Goal: Information Seeking & Learning: Learn about a topic

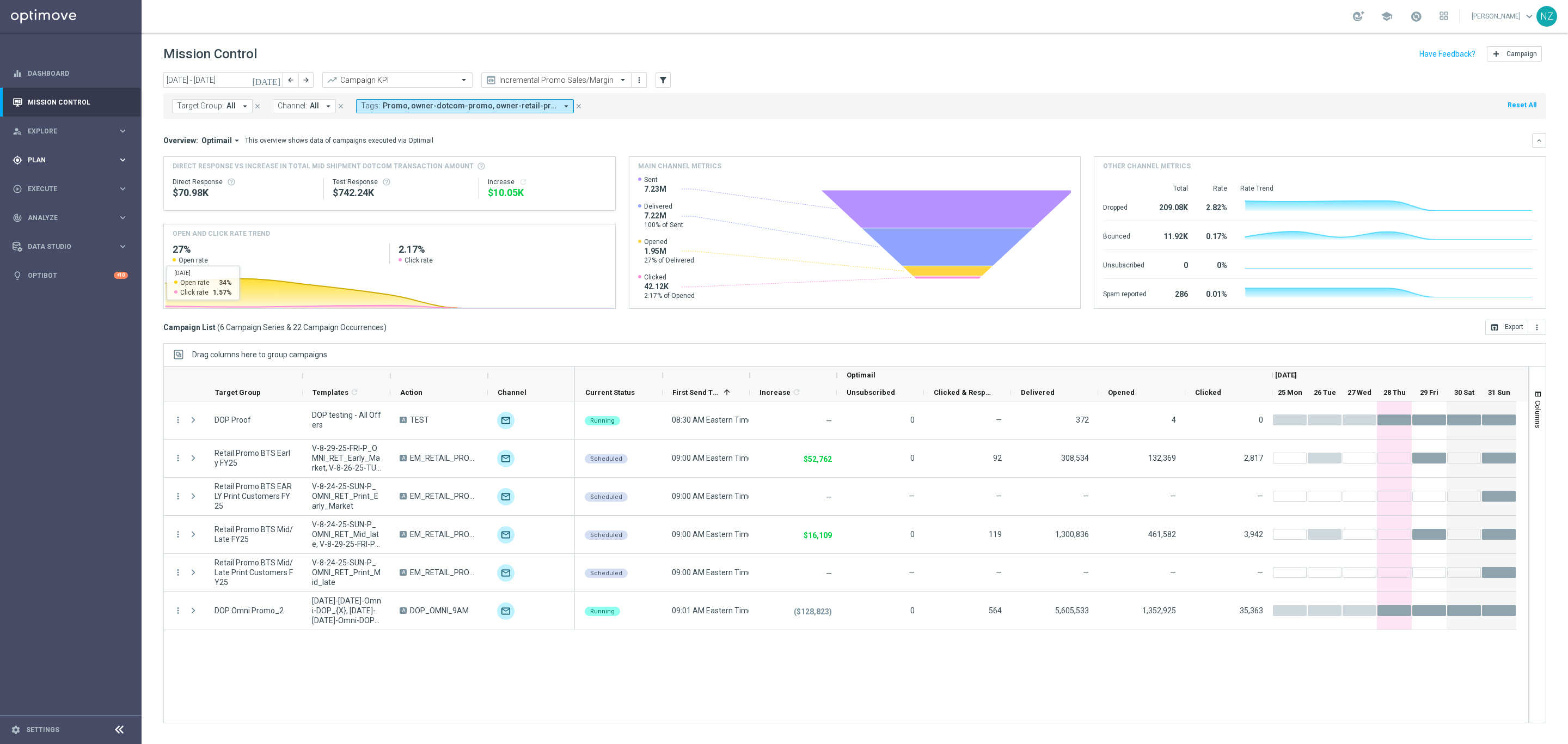
click at [54, 167] on div "gps_fixed Plan keyboard_arrow_right" at bounding box center [70, 160] width 140 height 29
click at [70, 283] on link "Web Push Notifications" at bounding box center [73, 280] width 79 height 9
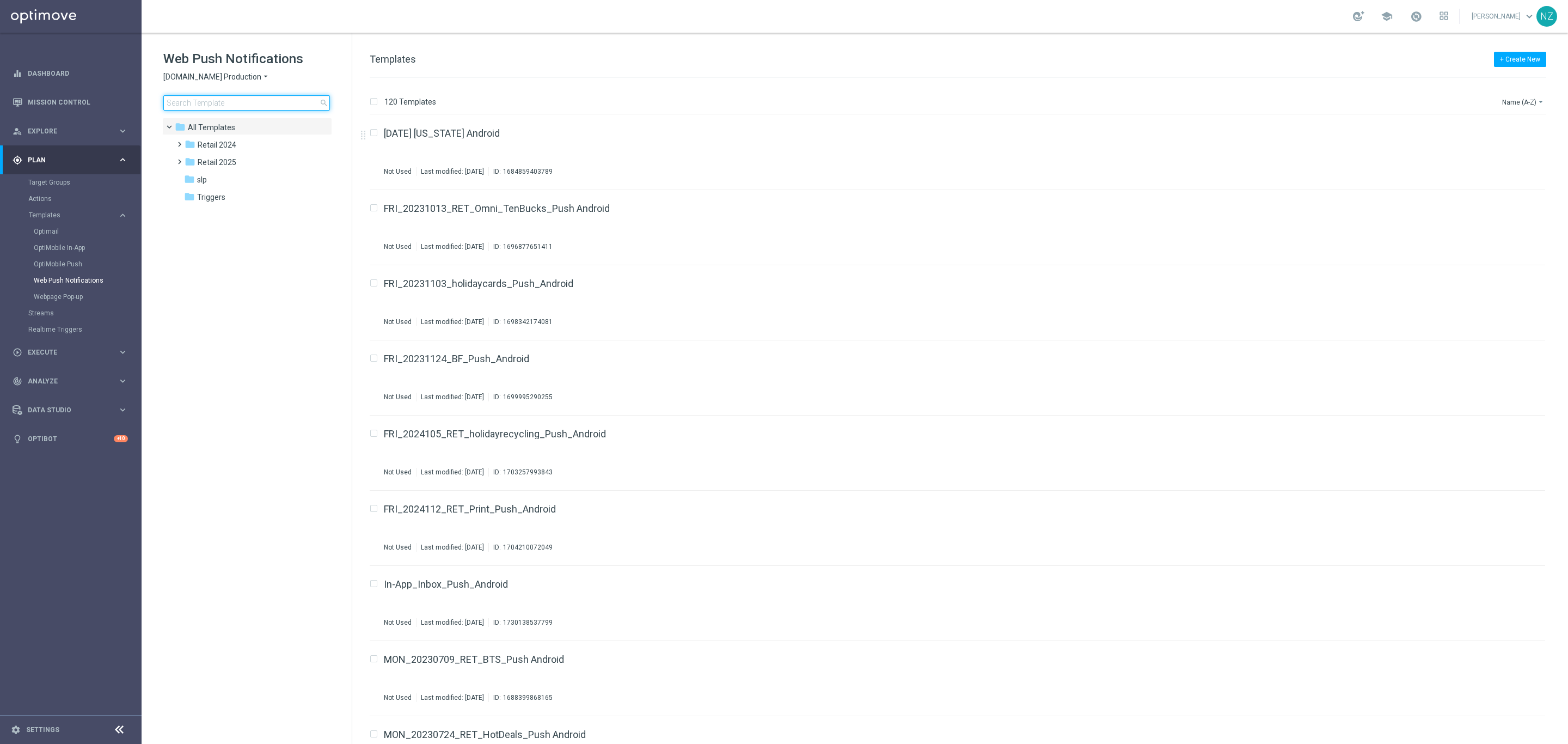
click at [205, 109] on input at bounding box center [247, 103] width 167 height 15
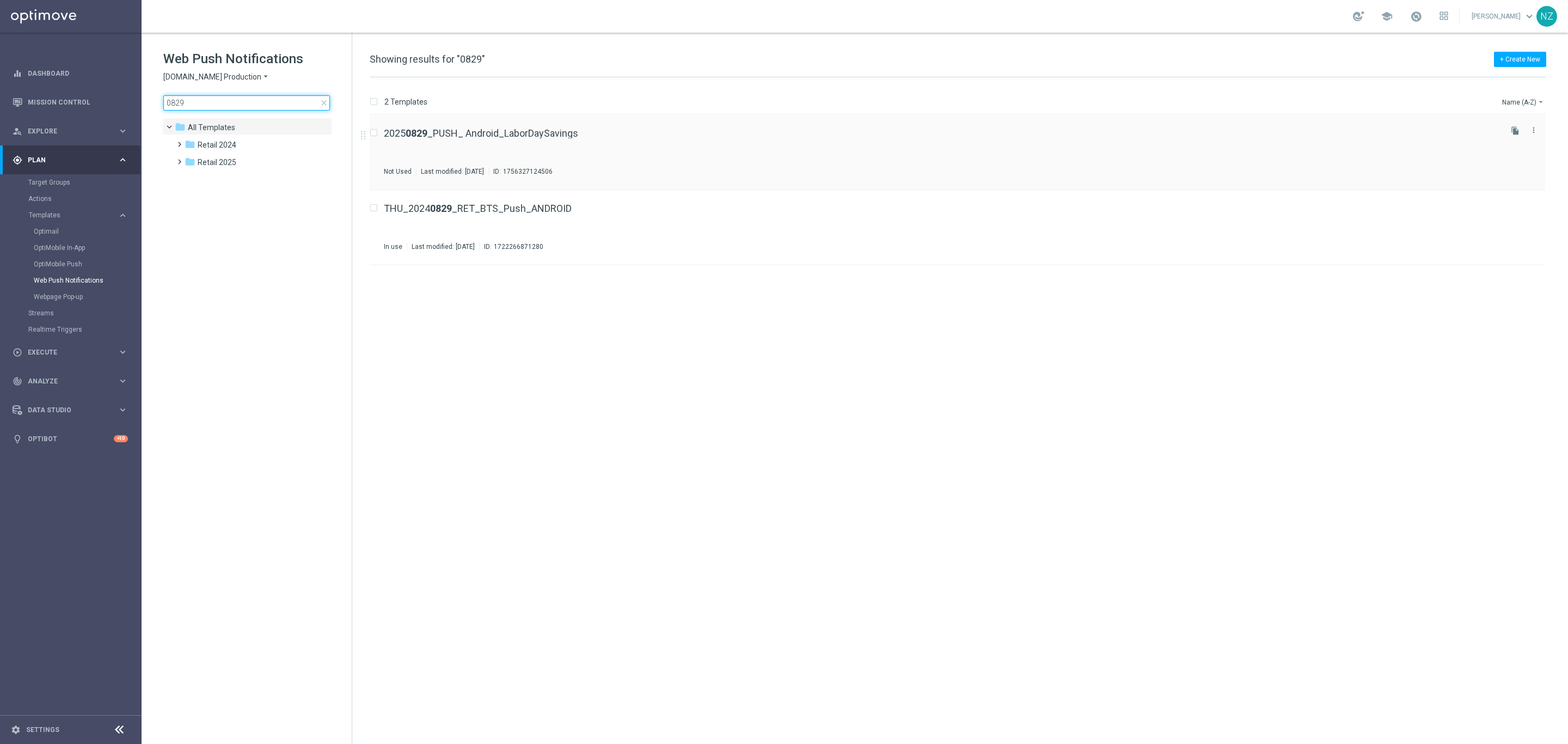
type input "0829"
click at [730, 145] on div "2025 0829 _PUSH_ Android_LaborDaySavings Not Used Last modified: [DATE] ID: 175…" at bounding box center [942, 151] width 1116 height 47
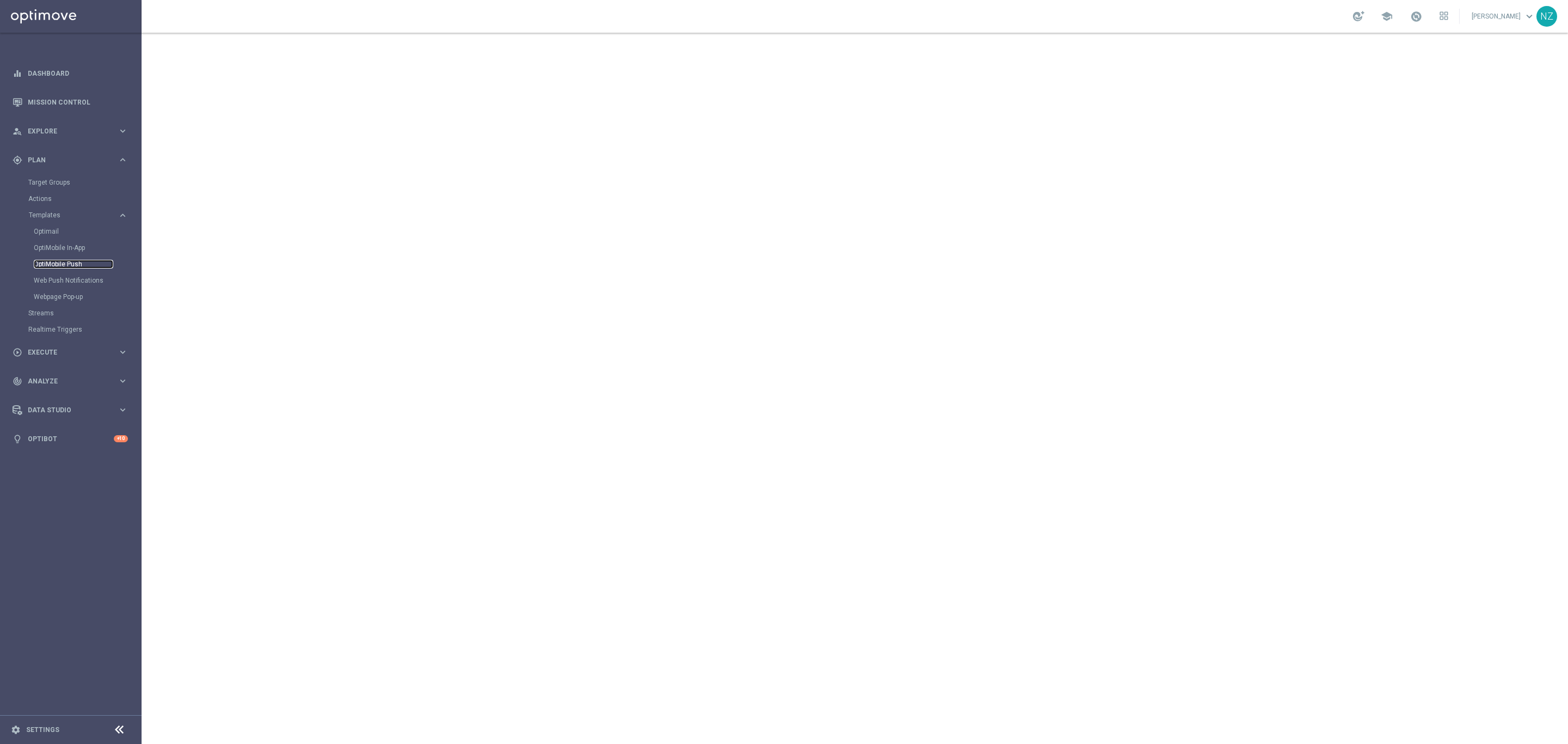
click at [75, 264] on link "OptiMobile Push" at bounding box center [73, 264] width 79 height 9
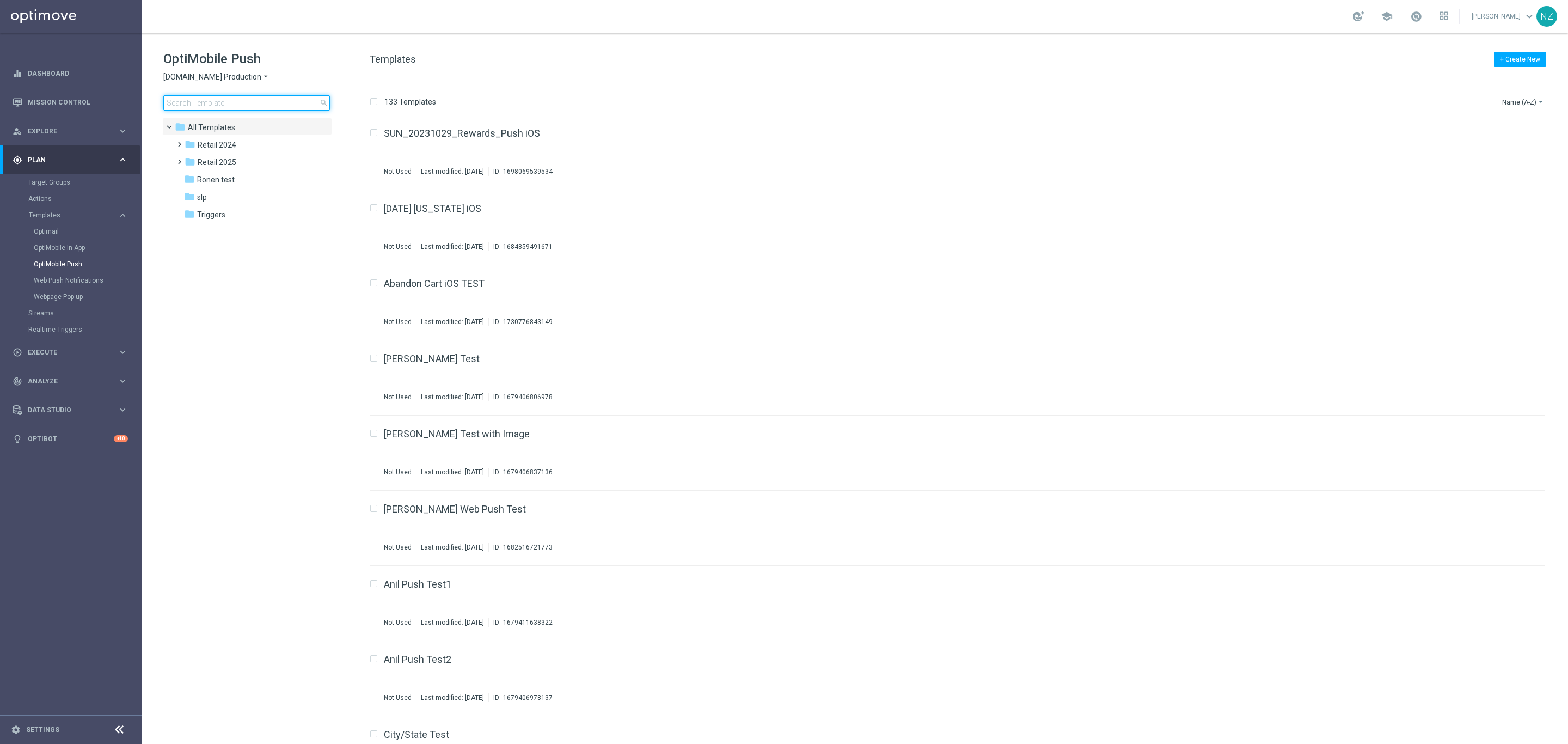
click at [178, 103] on input at bounding box center [247, 103] width 167 height 15
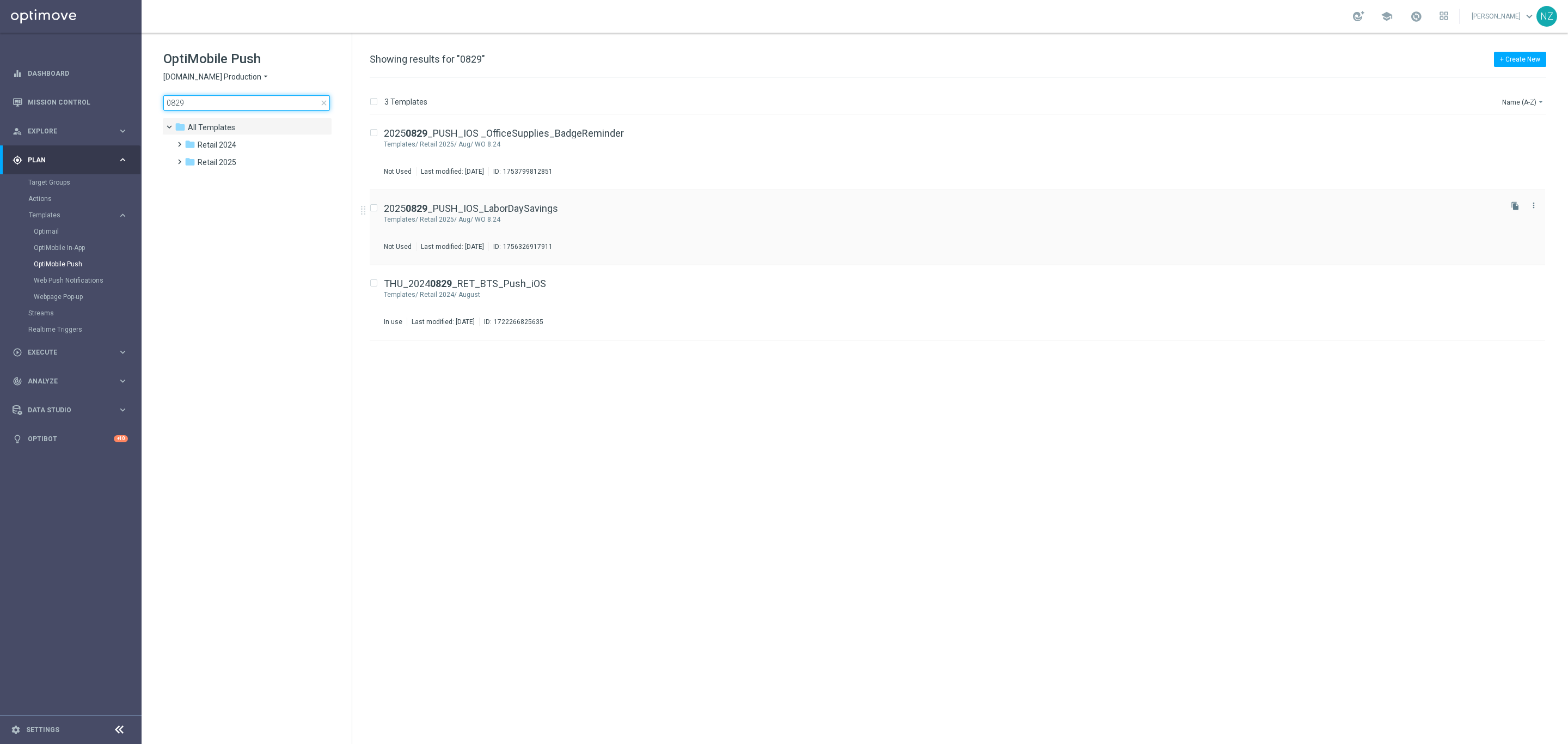
type input "0829"
click at [703, 227] on div "2025 0829 _PUSH_IOS_LaborDaySavings Templates/ Retail 2025/ Aug/ WO 8.24 Not Us…" at bounding box center [942, 227] width 1116 height 47
click at [322, 105] on span "close" at bounding box center [324, 103] width 9 height 9
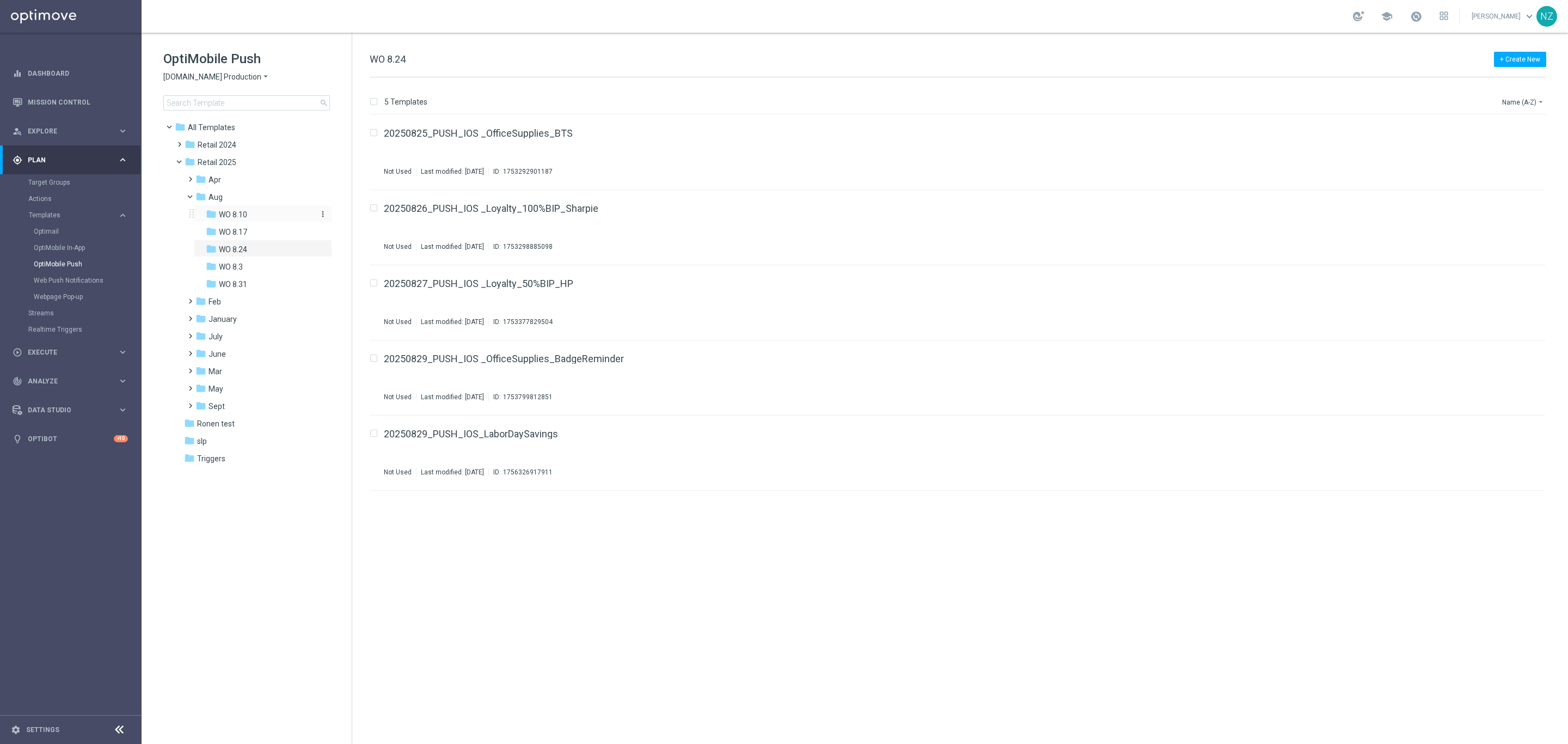
click at [224, 210] on span "WO 8.10" at bounding box center [233, 214] width 28 height 9
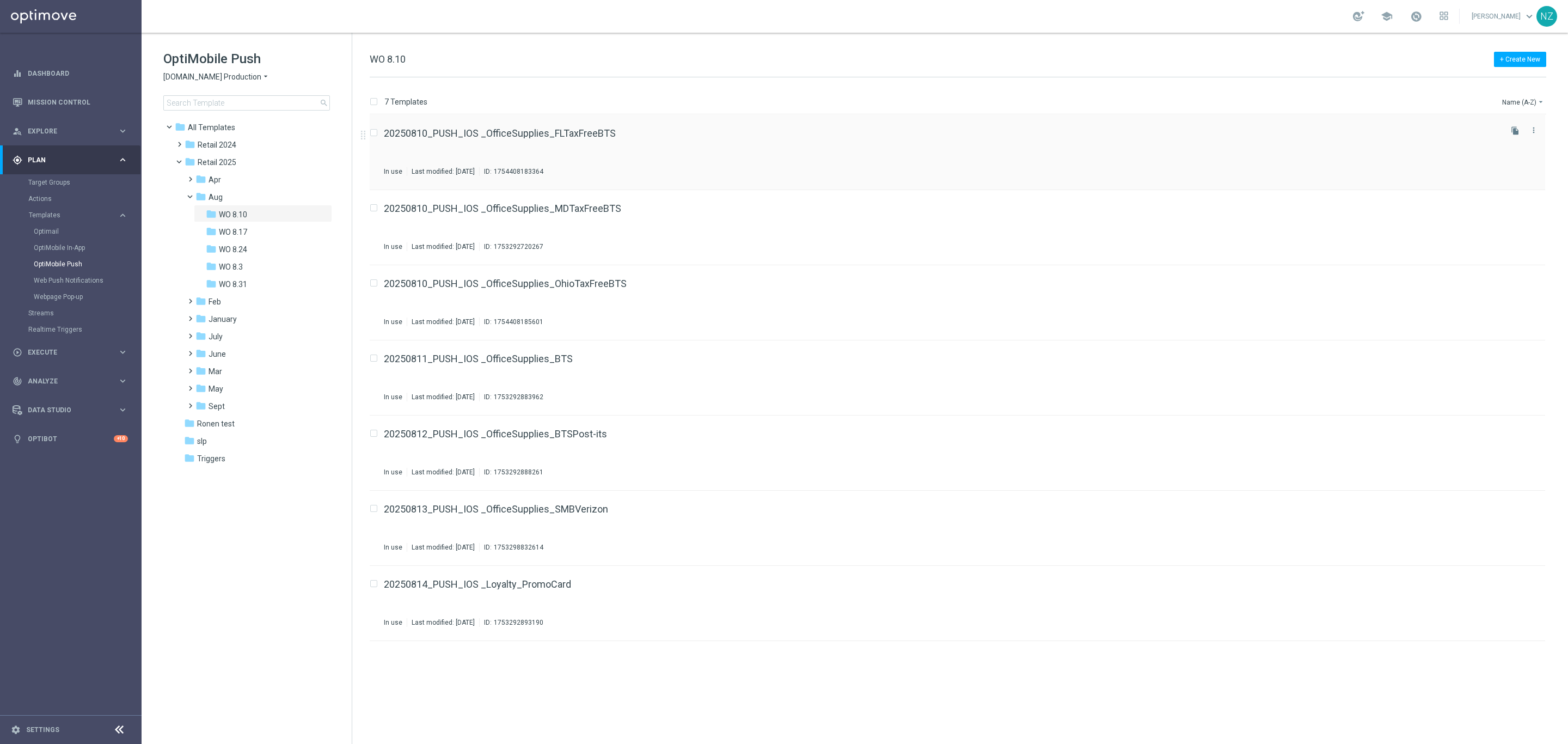
click at [687, 149] on div "20250810_PUSH_IOS _OfficeSupplies_FLTaxFreeBTS In use Last modified: [DATE] ID:…" at bounding box center [942, 151] width 1116 height 47
click at [30, 735] on div "settings Settings" at bounding box center [54, 729] width 109 height 9
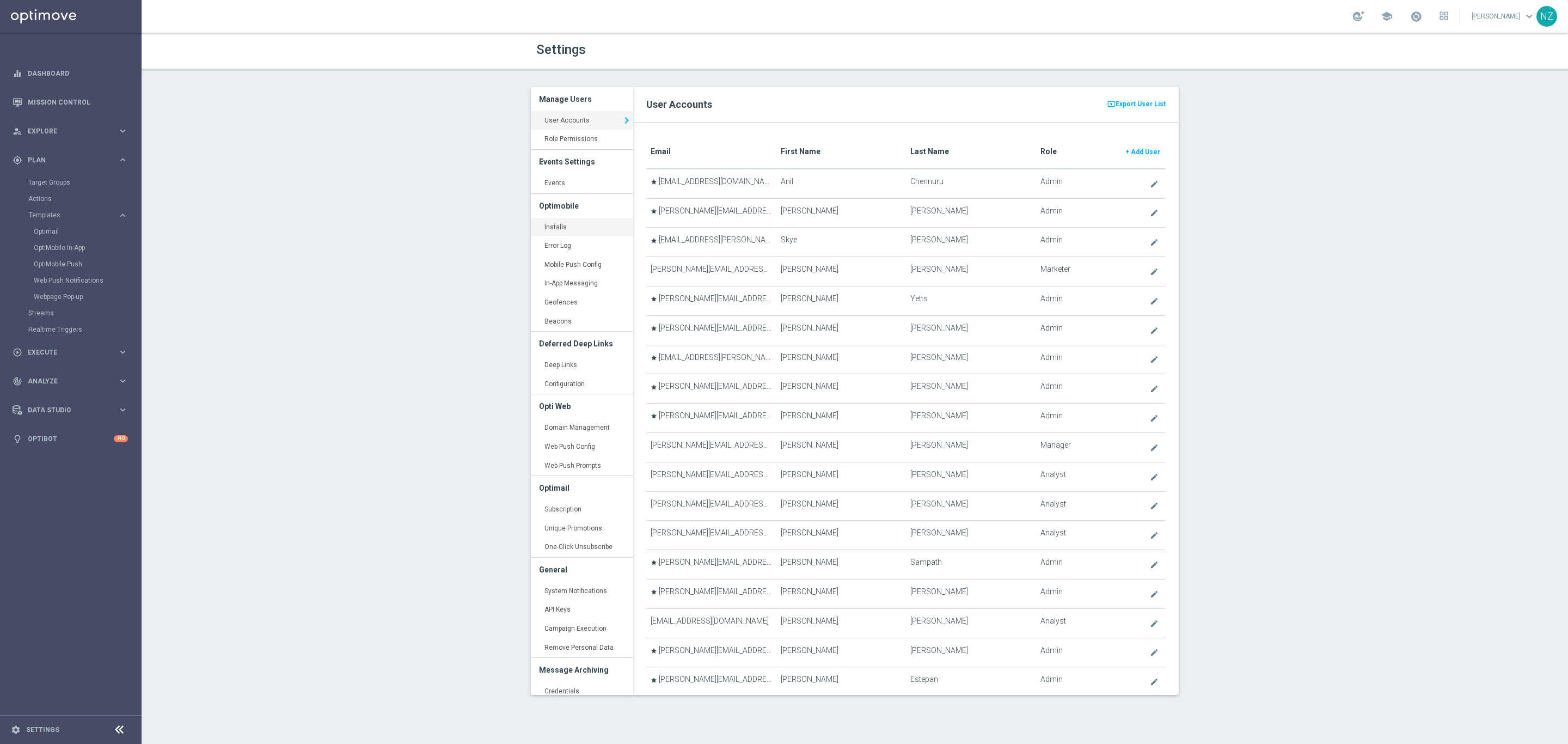
click at [577, 222] on link "Installs keyboard_arrow_right" at bounding box center [582, 227] width 102 height 20
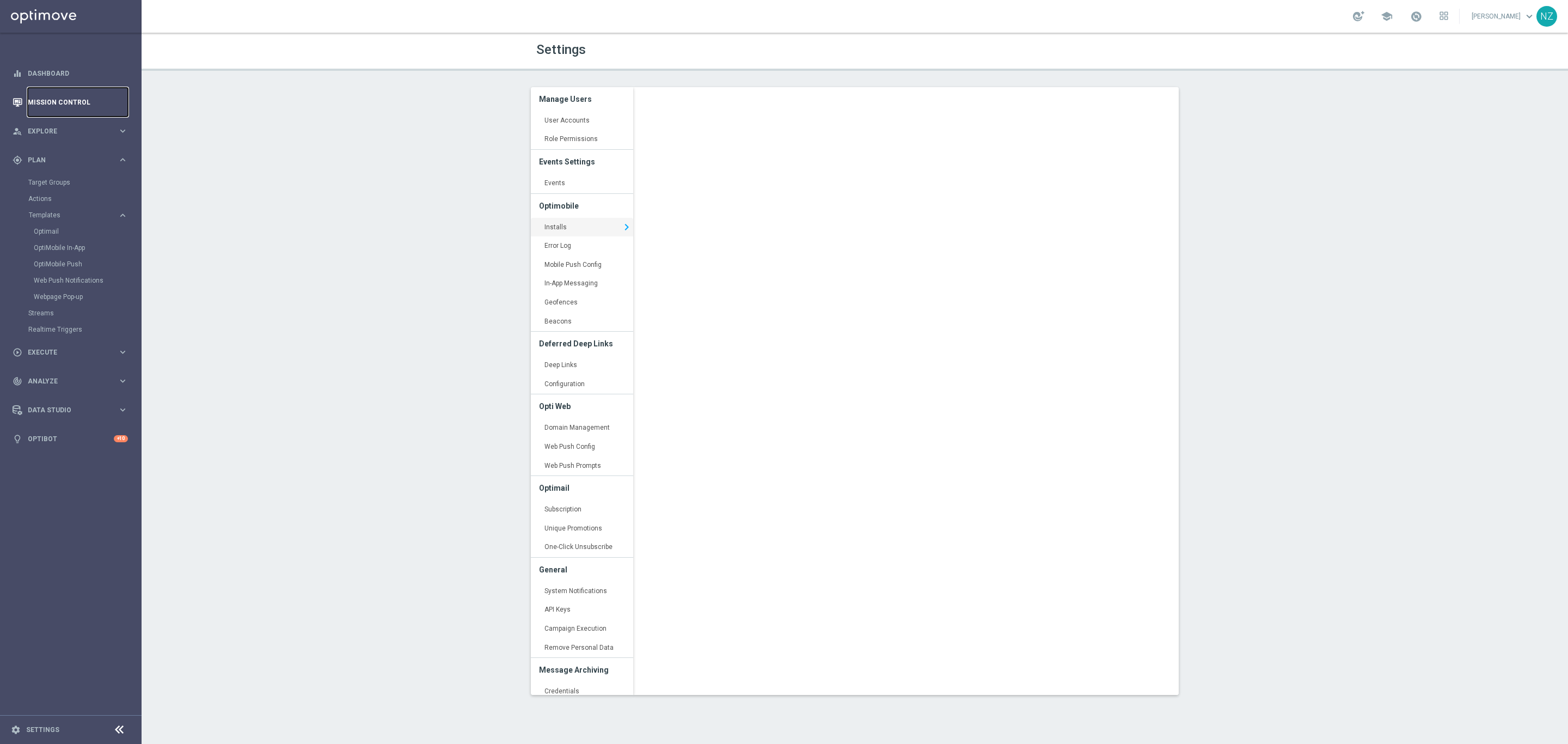
click at [49, 107] on link "Mission Control" at bounding box center [77, 102] width 101 height 29
